Goal: Task Accomplishment & Management: Complete application form

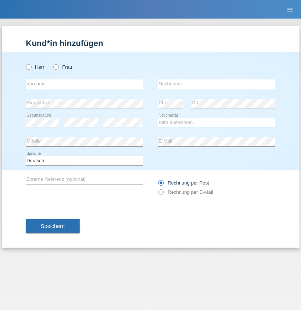
radio input "true"
click at [84, 84] on input "text" at bounding box center [84, 84] width 117 height 9
type input "Nathan"
click at [216, 84] on input "text" at bounding box center [216, 84] width 117 height 9
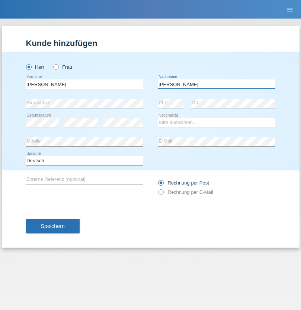
type input "Regazzi"
select select "CH"
